Goal: Task Accomplishment & Management: Use online tool/utility

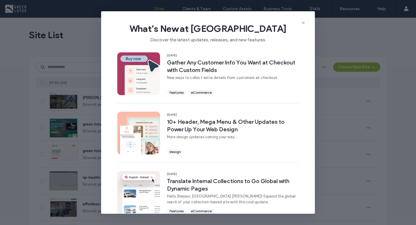
click at [305, 23] on div "What's New at Duda Discover the latest updates, releases, and new features." at bounding box center [208, 30] width 214 height 39
click at [304, 25] on icon at bounding box center [303, 22] width 5 height 5
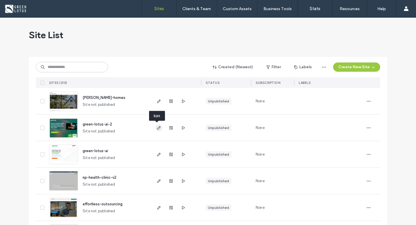
click at [156, 130] on icon "button" at bounding box center [158, 127] width 5 height 5
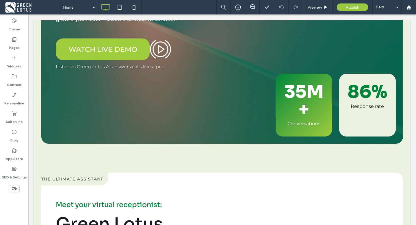
scroll to position [154, 0]
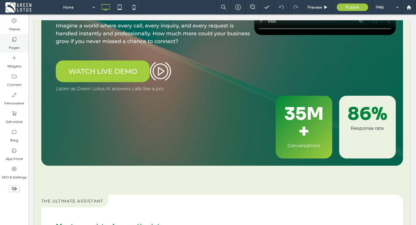
click at [14, 42] on icon at bounding box center [14, 39] width 6 height 6
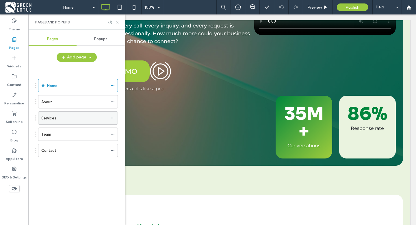
click at [64, 118] on div "Services" at bounding box center [74, 118] width 66 height 6
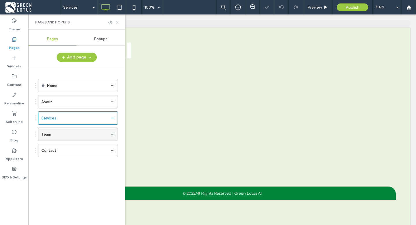
click at [66, 139] on div "Team" at bounding box center [74, 134] width 66 height 13
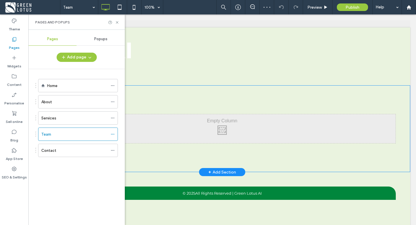
scroll to position [13, 0]
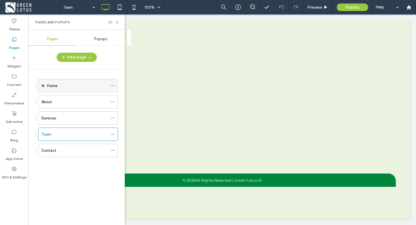
click at [90, 83] on div "Home" at bounding box center [77, 86] width 61 height 6
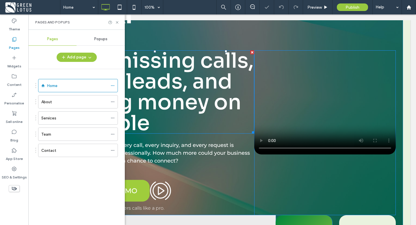
scroll to position [36, 0]
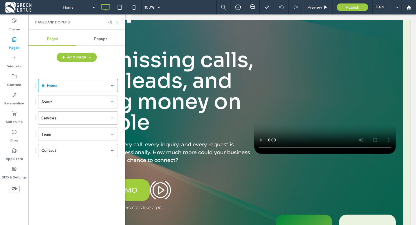
click at [118, 22] on icon at bounding box center [117, 22] width 4 height 4
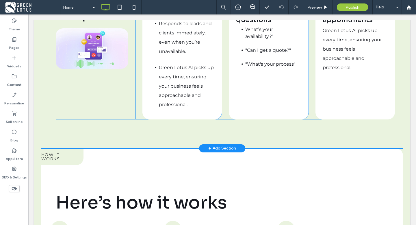
scroll to position [929, 0]
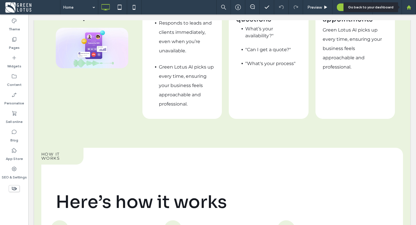
click at [405, 10] on div at bounding box center [408, 7] width 14 height 14
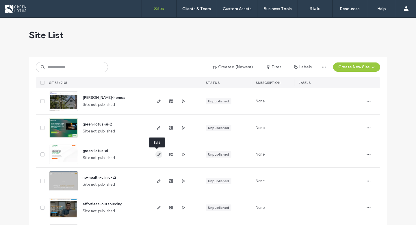
click at [158, 156] on icon "button" at bounding box center [158, 154] width 5 height 5
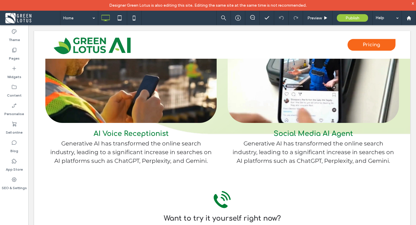
scroll to position [441, 0]
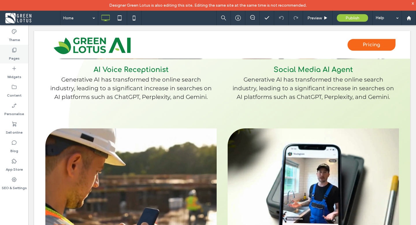
click at [18, 55] on label "Pages" at bounding box center [14, 57] width 11 height 8
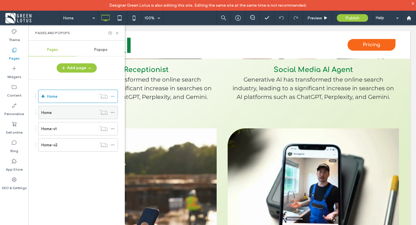
click at [73, 117] on div "Home" at bounding box center [68, 112] width 55 height 13
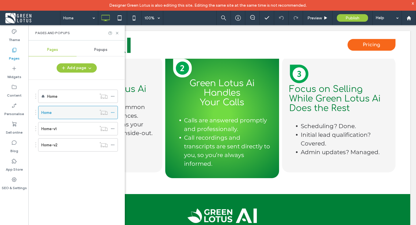
scroll to position [1263, 0]
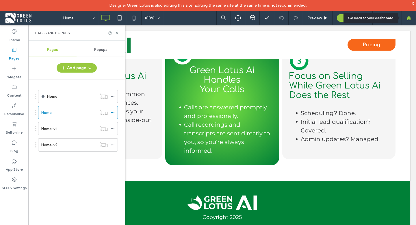
click at [411, 17] on icon at bounding box center [408, 18] width 5 height 5
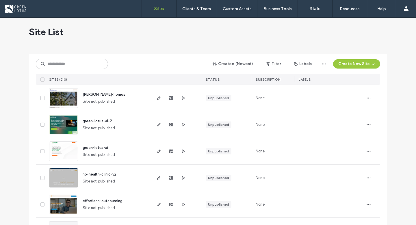
scroll to position [3, 0]
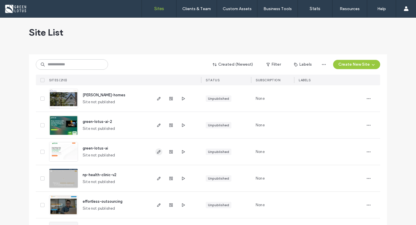
click at [158, 151] on icon "button" at bounding box center [158, 151] width 5 height 5
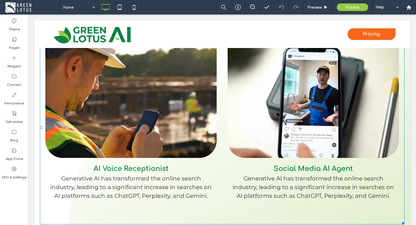
scroll to position [356, 0]
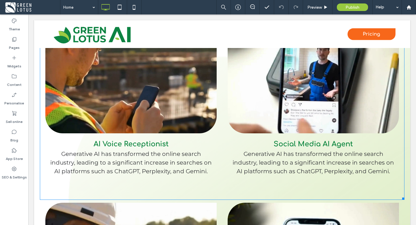
click at [174, 163] on p "Generative AI has transformed the online search industry, leading to a signific…" at bounding box center [130, 162] width 165 height 26
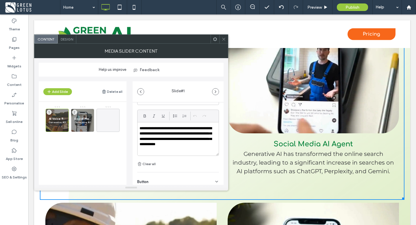
scroll to position [159, 0]
click at [59, 122] on p "Generative AI has transformed the online search industry, leading to a signific…" at bounding box center [57, 121] width 17 height 3
click at [91, 120] on div "Social Media AI Agent Generative AI has transformed the online search industry,…" at bounding box center [82, 120] width 23 height 23
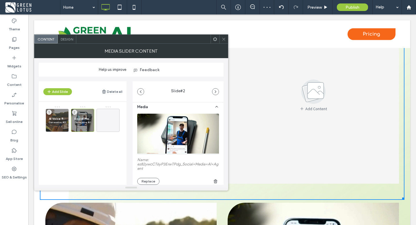
scroll to position [0, 0]
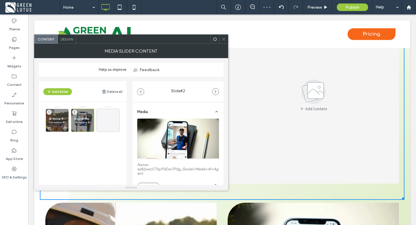
click at [60, 122] on p "Generative AI has transformed the online search industry, leading to a signific…" at bounding box center [57, 121] width 17 height 3
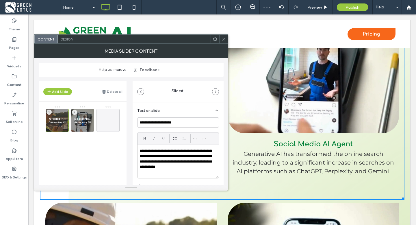
scroll to position [148, 0]
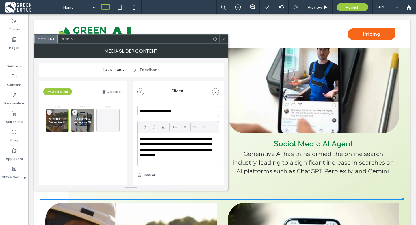
click at [173, 149] on p "**********" at bounding box center [176, 147] width 74 height 21
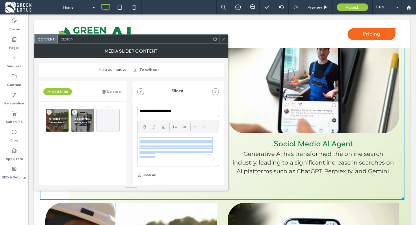
click at [173, 149] on p "**********" at bounding box center [176, 147] width 74 height 21
click at [223, 41] on span at bounding box center [223, 39] width 4 height 9
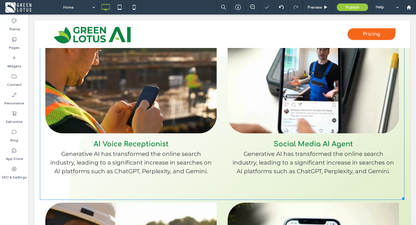
click at [165, 162] on div "AI Voice Receptionist Generative AI has transformed the online search industry,…" at bounding box center [130, 94] width 171 height 177
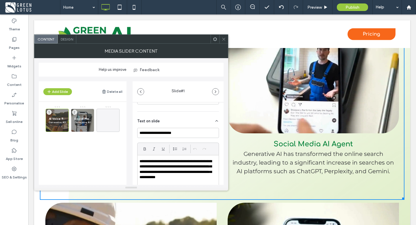
scroll to position [139, 0]
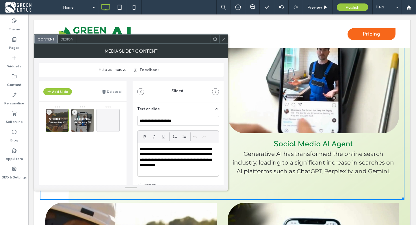
click at [161, 162] on p "**********" at bounding box center [176, 156] width 74 height 21
click at [165, 156] on p "**********" at bounding box center [176, 156] width 74 height 21
click at [182, 159] on p "**********" at bounding box center [176, 156] width 74 height 21
click at [171, 156] on p "**********" at bounding box center [176, 156] width 74 height 21
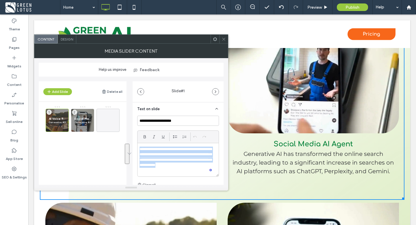
paste div
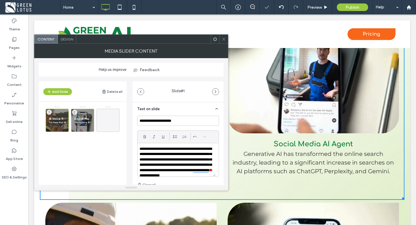
scroll to position [11, 0]
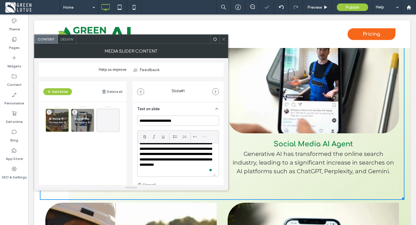
click at [197, 154] on p "**********" at bounding box center [176, 153] width 74 height 37
click at [223, 39] on icon at bounding box center [223, 39] width 4 height 4
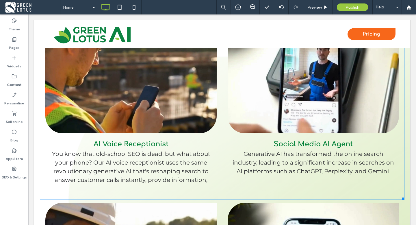
click at [268, 163] on p "Generative AI has transformed the online search industry, leading to a signific…" at bounding box center [312, 162] width 165 height 26
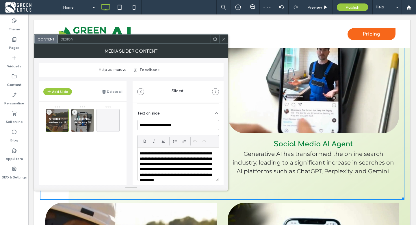
scroll to position [135, 0]
click at [88, 127] on icon at bounding box center [90, 128] width 5 height 5
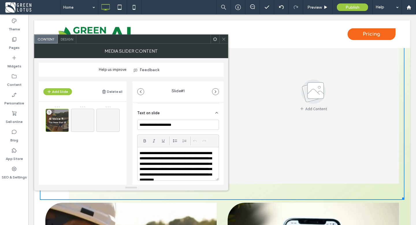
click at [224, 39] on use at bounding box center [223, 39] width 3 height 3
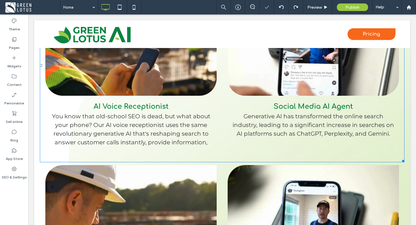
scroll to position [389, 0]
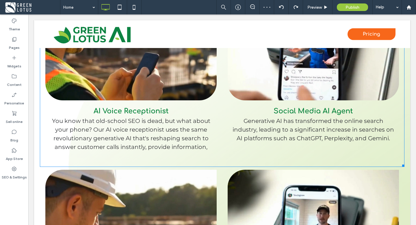
click at [279, 130] on p "Generative AI has transformed the online search industry, leading to a signific…" at bounding box center [312, 129] width 165 height 26
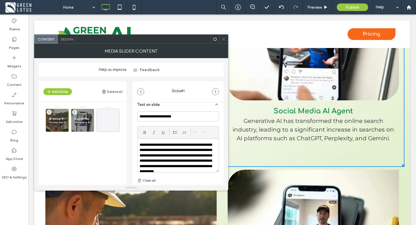
scroll to position [143, 0]
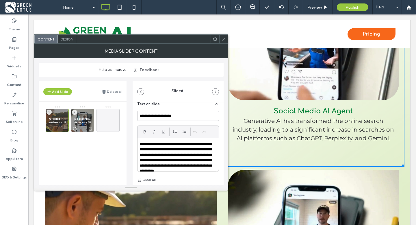
click at [81, 118] on span "Social Media AI Agent" at bounding box center [82, 119] width 17 height 4
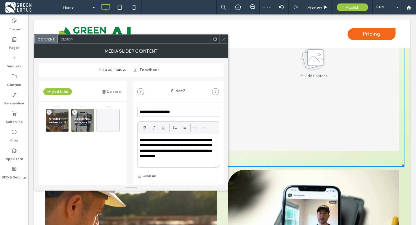
scroll to position [154, 0]
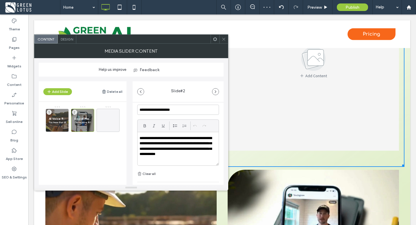
click at [175, 150] on p "**********" at bounding box center [176, 145] width 74 height 21
click at [171, 148] on p "**********" at bounding box center [176, 145] width 74 height 21
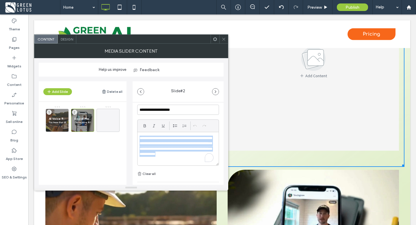
paste div
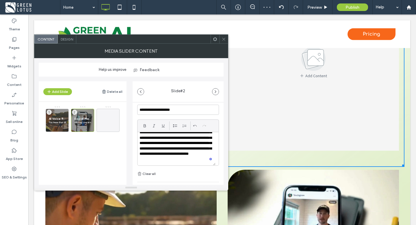
scroll to position [0, 0]
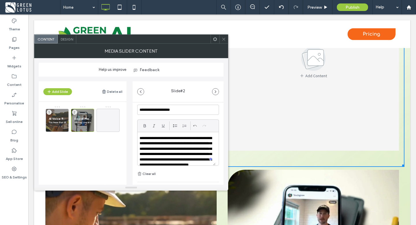
click at [223, 38] on icon at bounding box center [223, 39] width 4 height 4
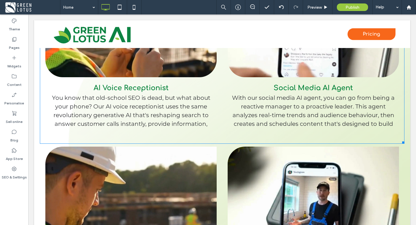
scroll to position [410, 0]
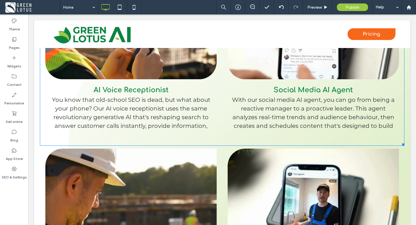
click at [195, 109] on p "You know that old-school SEO is dead, but what about your phone? Our AI voice r…" at bounding box center [130, 116] width 165 height 43
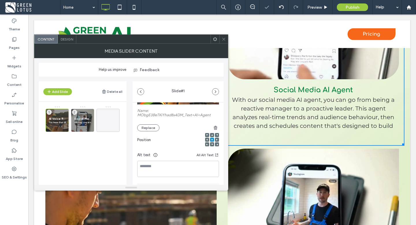
scroll to position [74, 0]
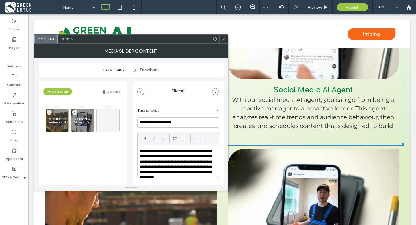
scroll to position [170, 0]
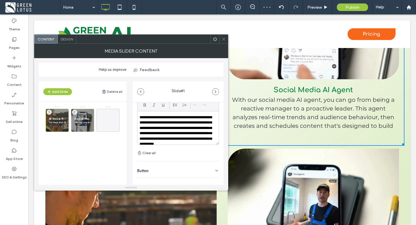
click at [183, 130] on p "**********" at bounding box center [176, 133] width 74 height 37
click at [139, 120] on div "**********" at bounding box center [177, 127] width 81 height 33
click at [201, 139] on p "**********" at bounding box center [176, 128] width 74 height 27
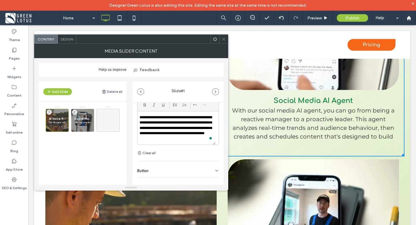
click at [222, 40] on use at bounding box center [223, 39] width 3 height 3
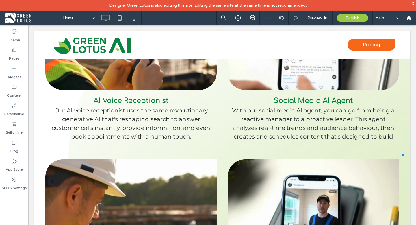
click at [257, 121] on p "With our social media AI agent, you can go from being a reactive manager to a p…" at bounding box center [312, 132] width 165 height 52
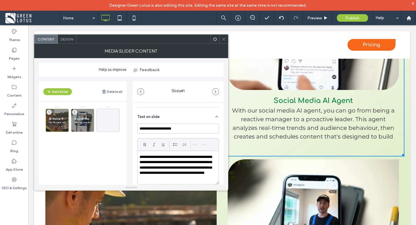
scroll to position [157, 0]
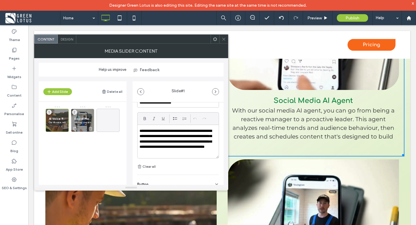
click at [83, 115] on div "Social Media AI Agent With our social media AI agent, you can go from being a r…" at bounding box center [82, 120] width 23 height 23
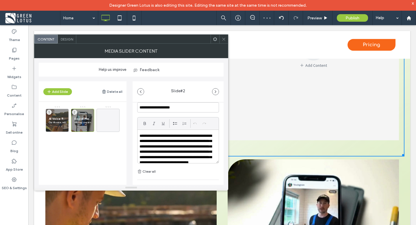
scroll to position [161, 0]
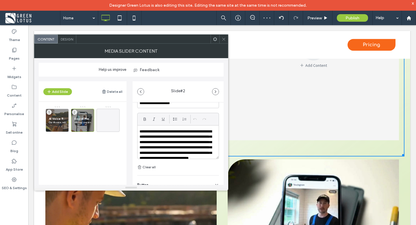
click at [166, 145] on p "**********" at bounding box center [176, 147] width 74 height 37
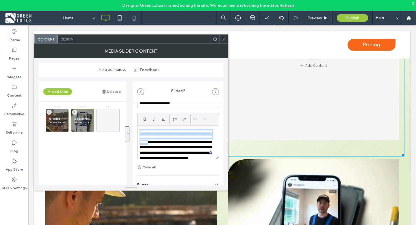
drag, startPoint x: 186, startPoint y: 143, endPoint x: 139, endPoint y: 130, distance: 49.0
click at [139, 130] on div "**********" at bounding box center [177, 141] width 81 height 33
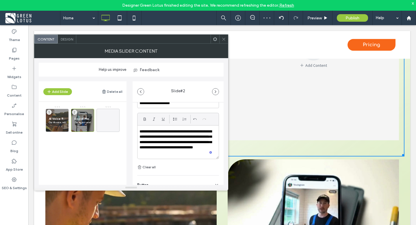
click at [193, 148] on p "**********" at bounding box center [176, 142] width 74 height 27
click at [224, 38] on use at bounding box center [223, 39] width 3 height 3
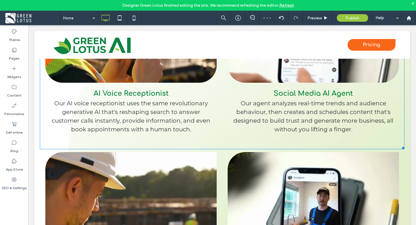
scroll to position [416, 0]
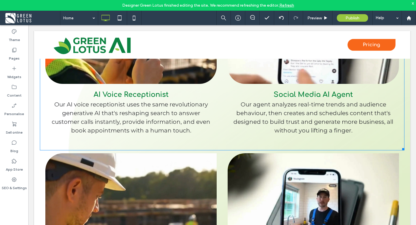
click at [270, 111] on p "Our agent analyzes real-time trends and audience behaviour, then creates and sc…" at bounding box center [312, 117] width 165 height 35
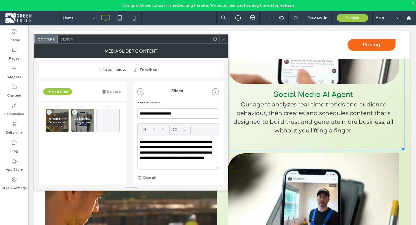
scroll to position [150, 0]
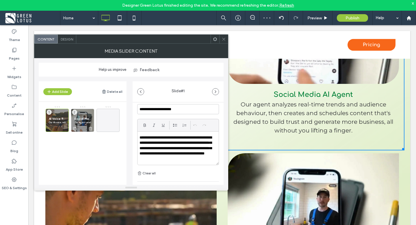
click at [85, 115] on div "Social Media AI Agent Our agent analyzes real-time trends and audience behaviou…" at bounding box center [82, 120] width 23 height 23
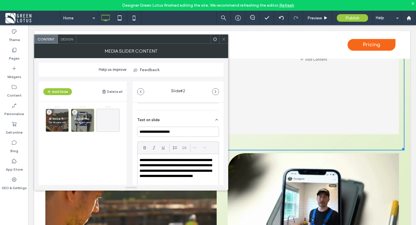
scroll to position [133, 0]
click at [148, 160] on p "**********" at bounding box center [176, 170] width 74 height 27
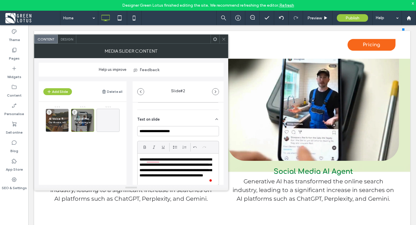
click at [223, 39] on use at bounding box center [223, 39] width 3 height 3
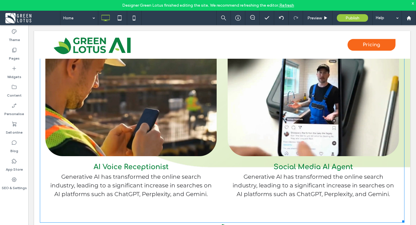
scroll to position [541, 0]
